Goal: Transaction & Acquisition: Purchase product/service

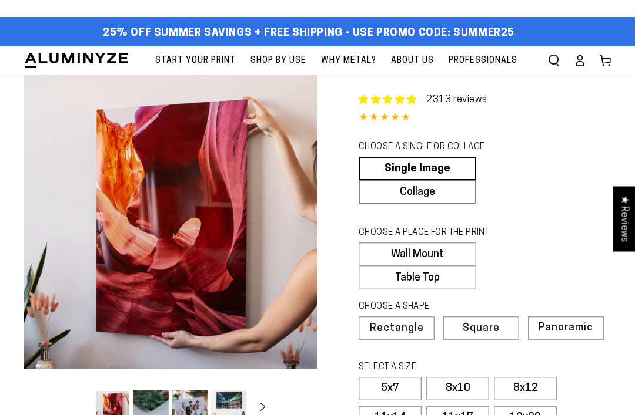
select select "**********"
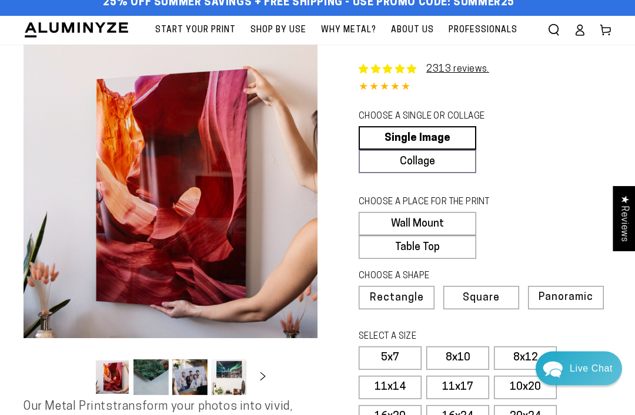
scroll to position [80, 0]
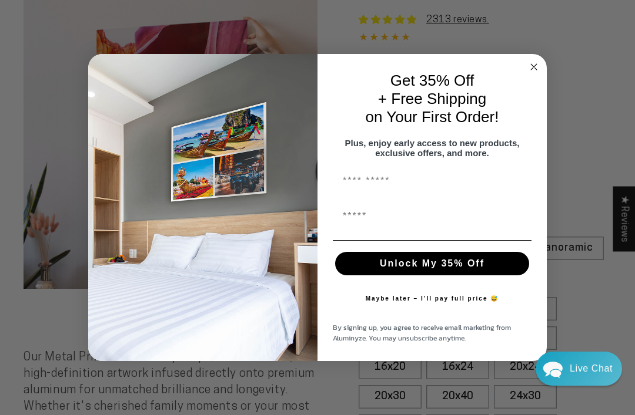
click at [534, 73] on circle "Close dialog" at bounding box center [534, 67] width 14 height 14
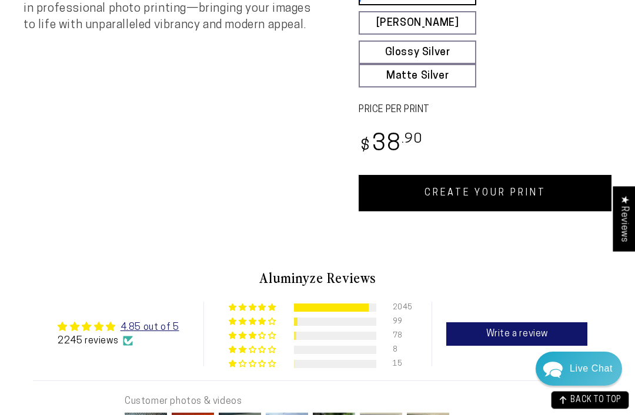
scroll to position [560, 0]
click at [529, 212] on link "CREATE YOUR PRINT" at bounding box center [484, 194] width 253 height 36
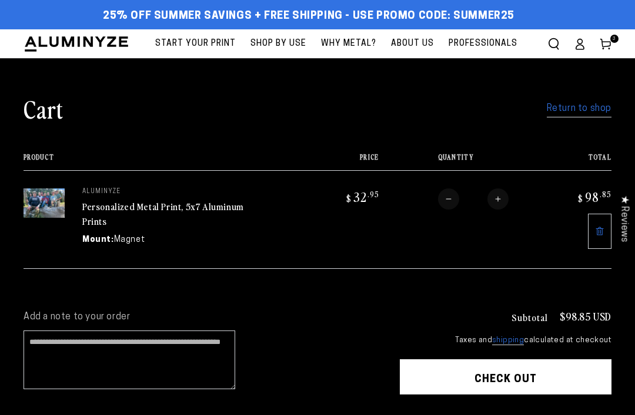
click at [504, 201] on button "Increase quantity for Personalized Metal Print, 5x7 Aluminum Prints" at bounding box center [497, 199] width 21 height 21
type input "*"
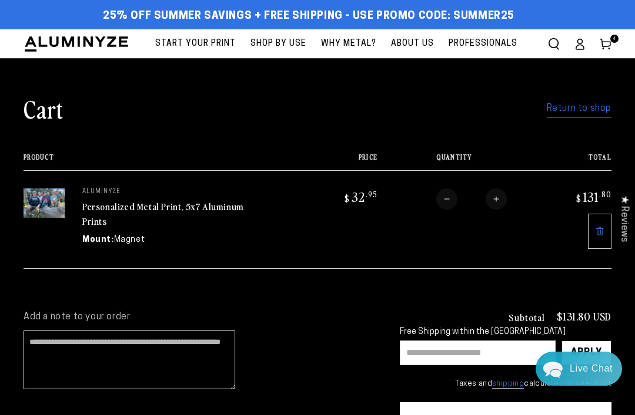
scroll to position [28, 0]
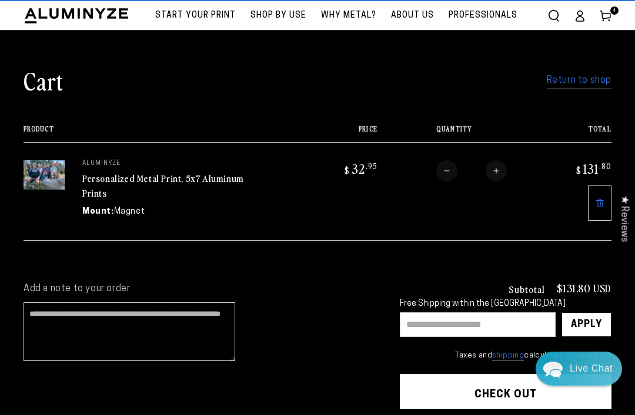
click at [475, 324] on input "text" at bounding box center [478, 325] width 156 height 25
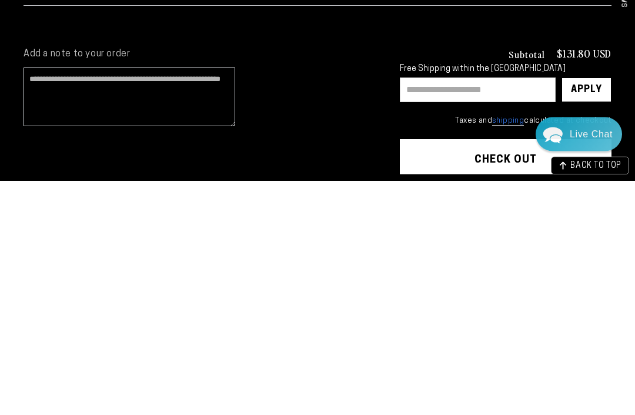
type input "*"
click at [500, 313] on input "*" at bounding box center [478, 325] width 156 height 25
click at [501, 313] on input "text" at bounding box center [478, 325] width 156 height 25
paste input "*******"
type input "*******"
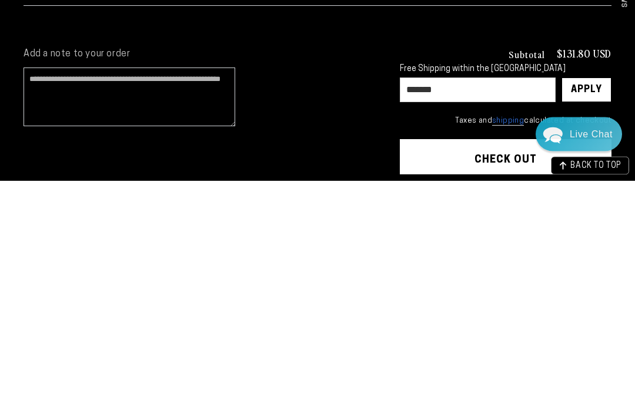
click at [595, 313] on div "Apply" at bounding box center [586, 325] width 31 height 24
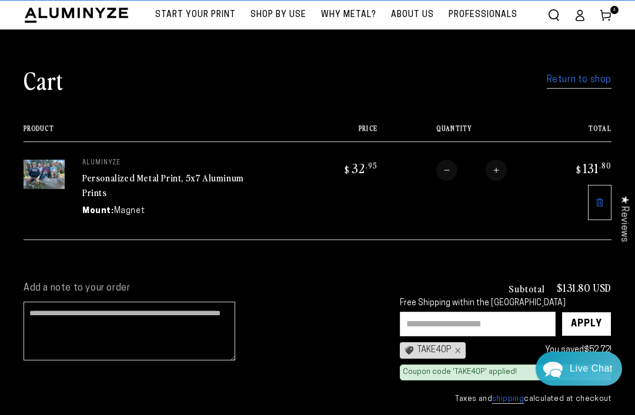
scroll to position [0, 0]
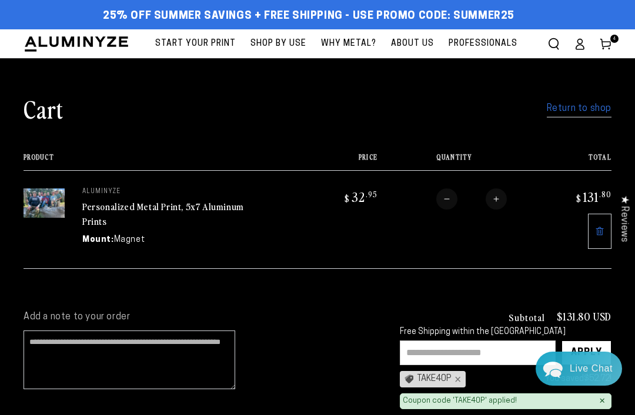
click at [591, 110] on link "Return to shop" at bounding box center [579, 108] width 65 height 17
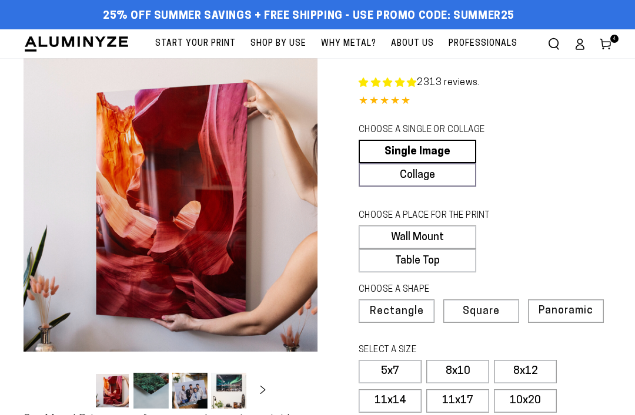
select select "**********"
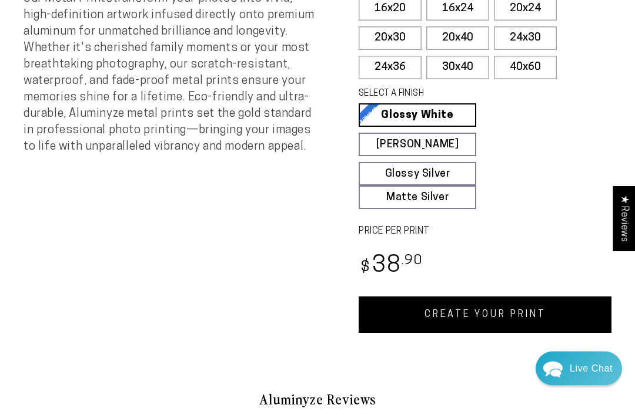
scroll to position [441, 0]
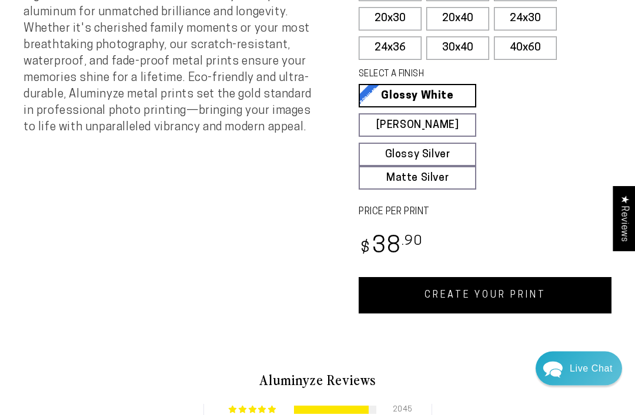
click at [542, 313] on link "CREATE YOUR PRINT" at bounding box center [484, 296] width 253 height 36
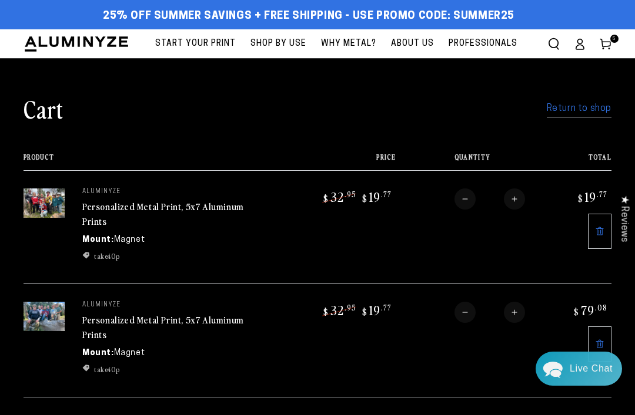
click at [425, 244] on td "Quantity Decrease quantity for Personalized Metal Print, 5x7 Aluminum Prints * …" at bounding box center [470, 226] width 150 height 113
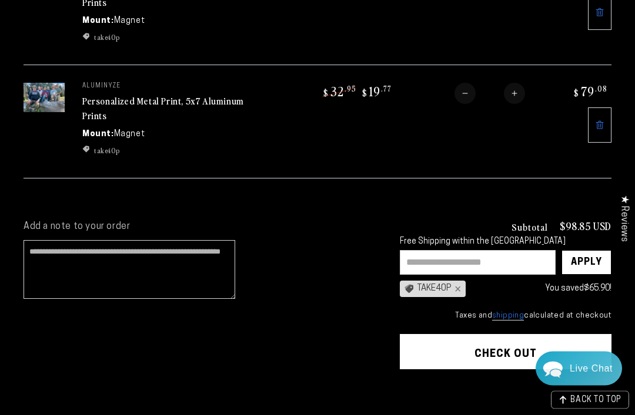
scroll to position [219, 0]
click at [457, 254] on input "text" at bounding box center [478, 262] width 156 height 25
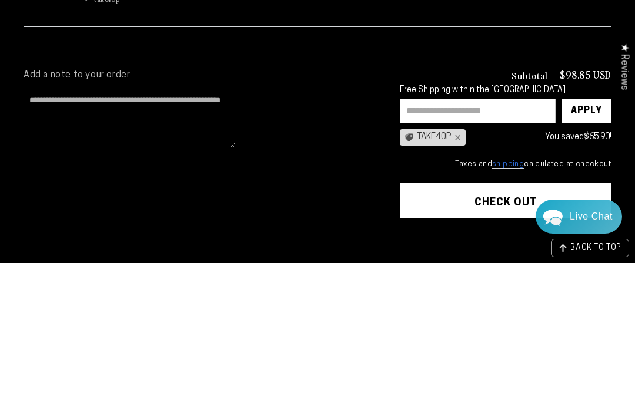
click at [351, 222] on div "Add a note to your order" at bounding box center [200, 332] width 353 height 221
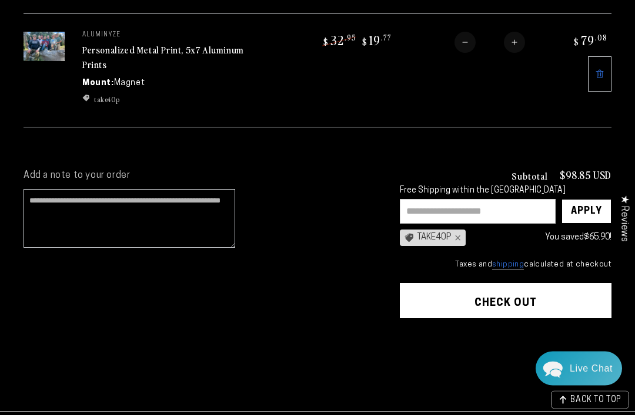
scroll to position [267, 0]
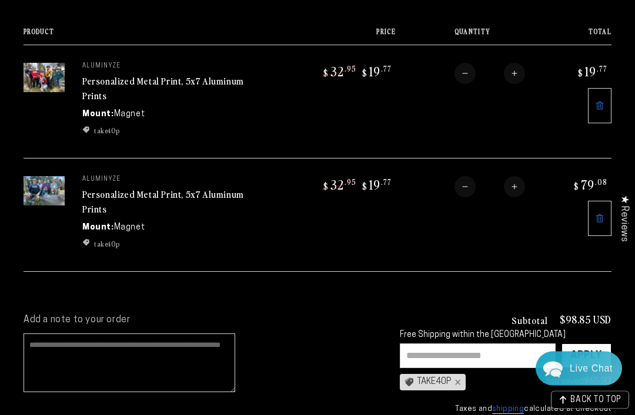
click at [209, 344] on textarea "Add a note to your order" at bounding box center [130, 363] width 212 height 59
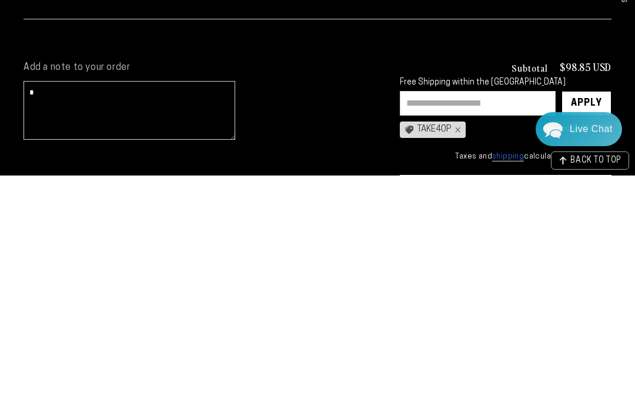
scroll to position [378, 0]
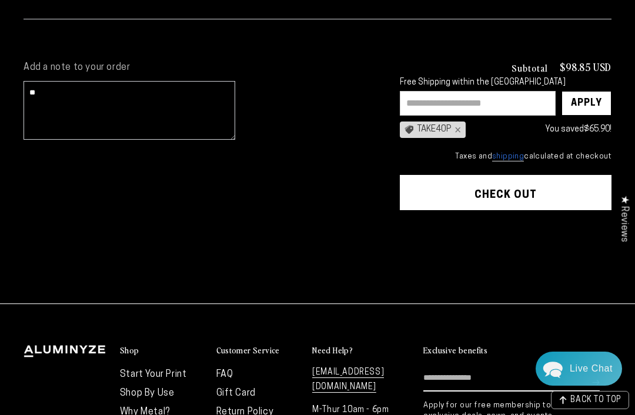
type textarea "*"
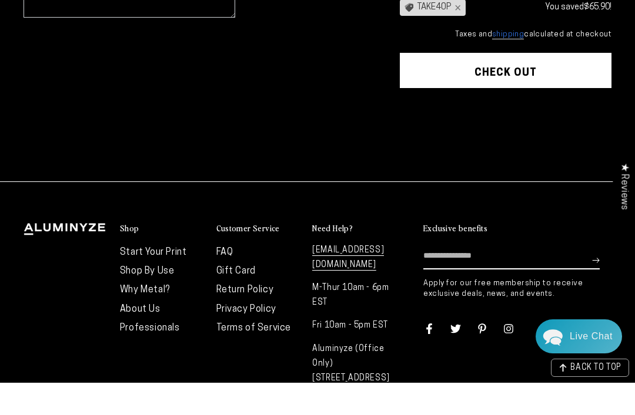
scroll to position [471, 0]
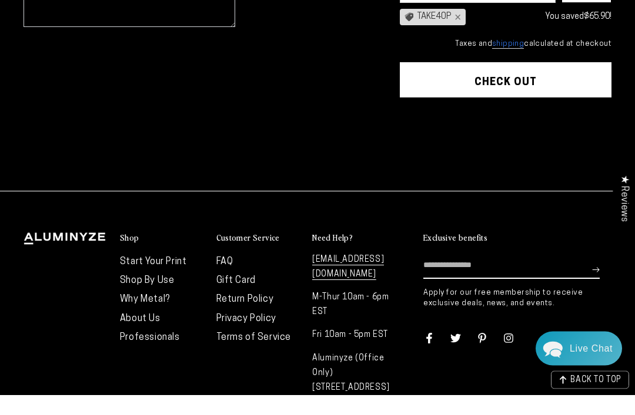
type textarea "**********"
click at [564, 83] on button "Check out" at bounding box center [506, 100] width 212 height 35
